Goal: Navigation & Orientation: Find specific page/section

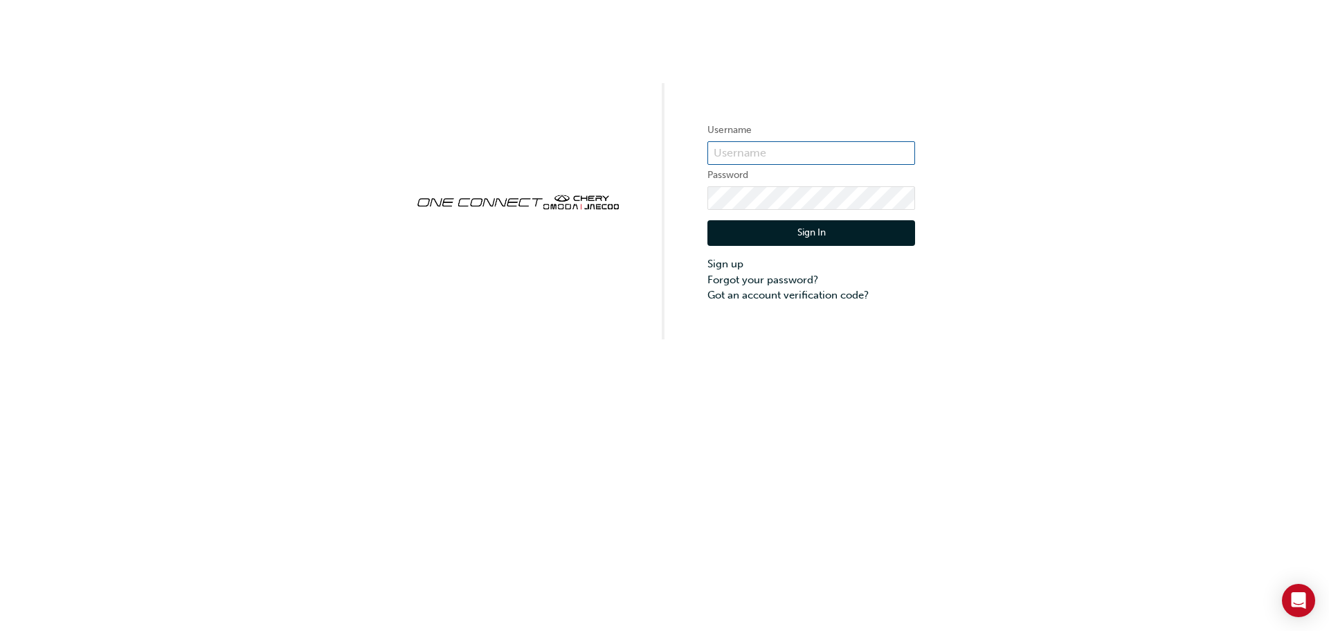
type input "CHAU1372"
click at [768, 232] on button "Sign In" at bounding box center [812, 233] width 208 height 26
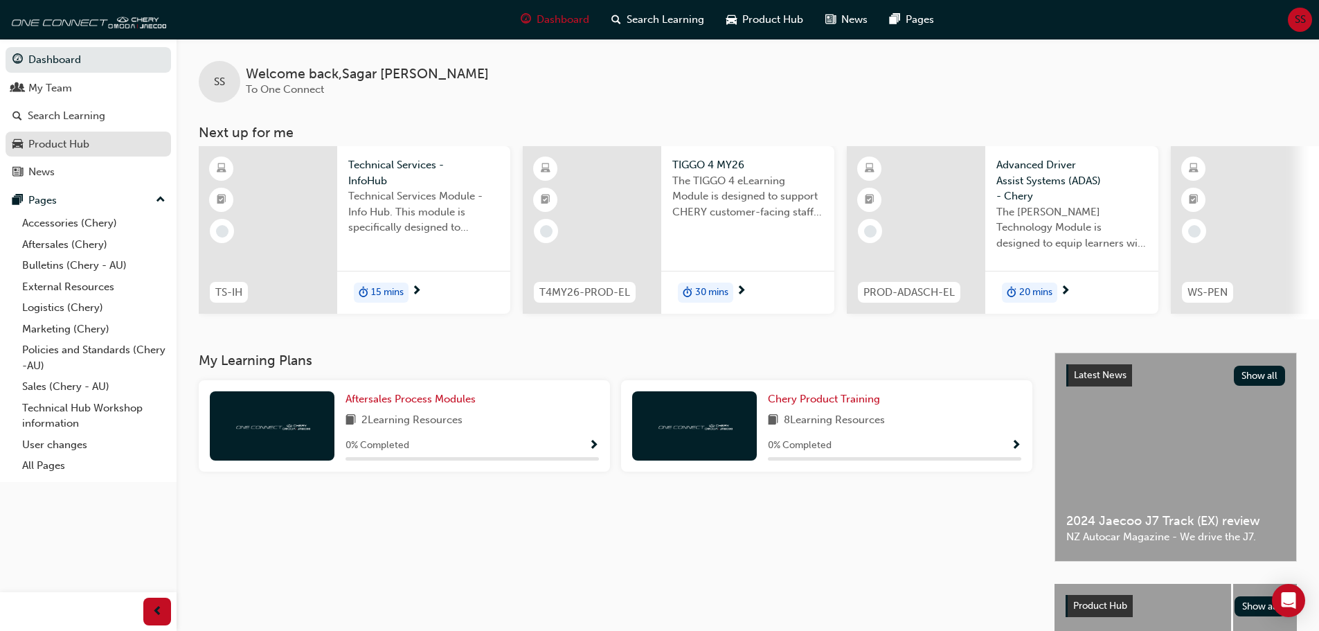
click at [78, 143] on div "Product Hub" at bounding box center [58, 144] width 61 height 16
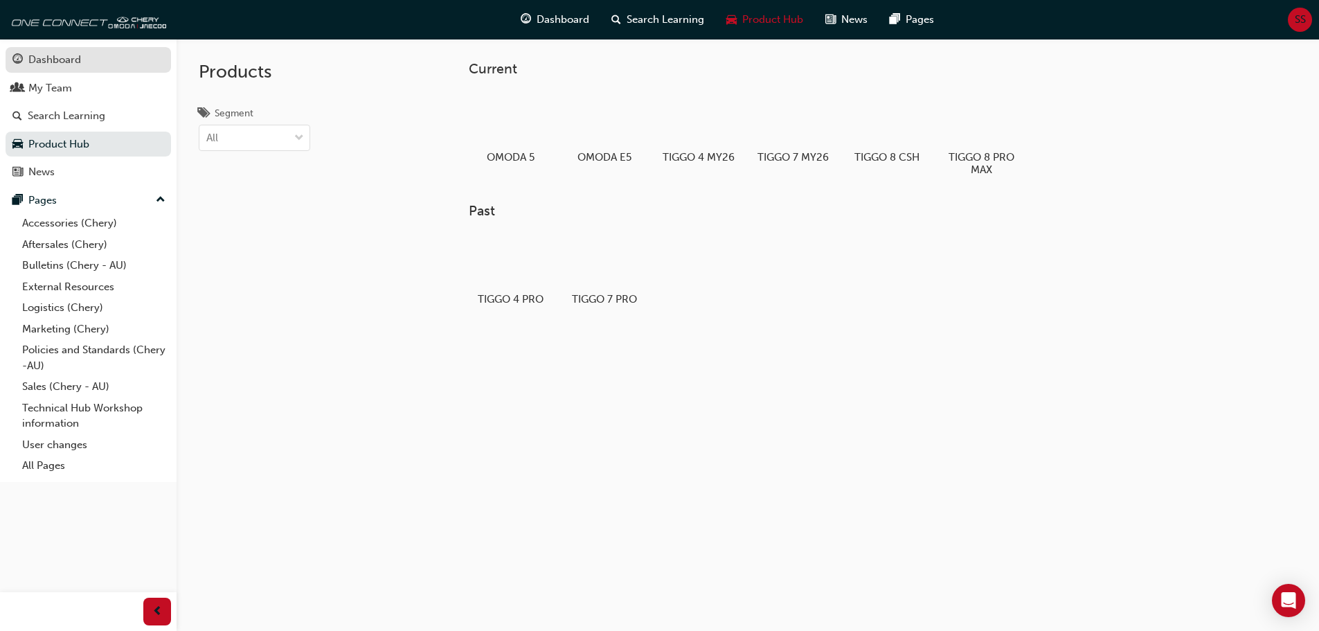
click at [71, 62] on div "Dashboard" at bounding box center [54, 60] width 53 height 16
